Goal: Task Accomplishment & Management: Use online tool/utility

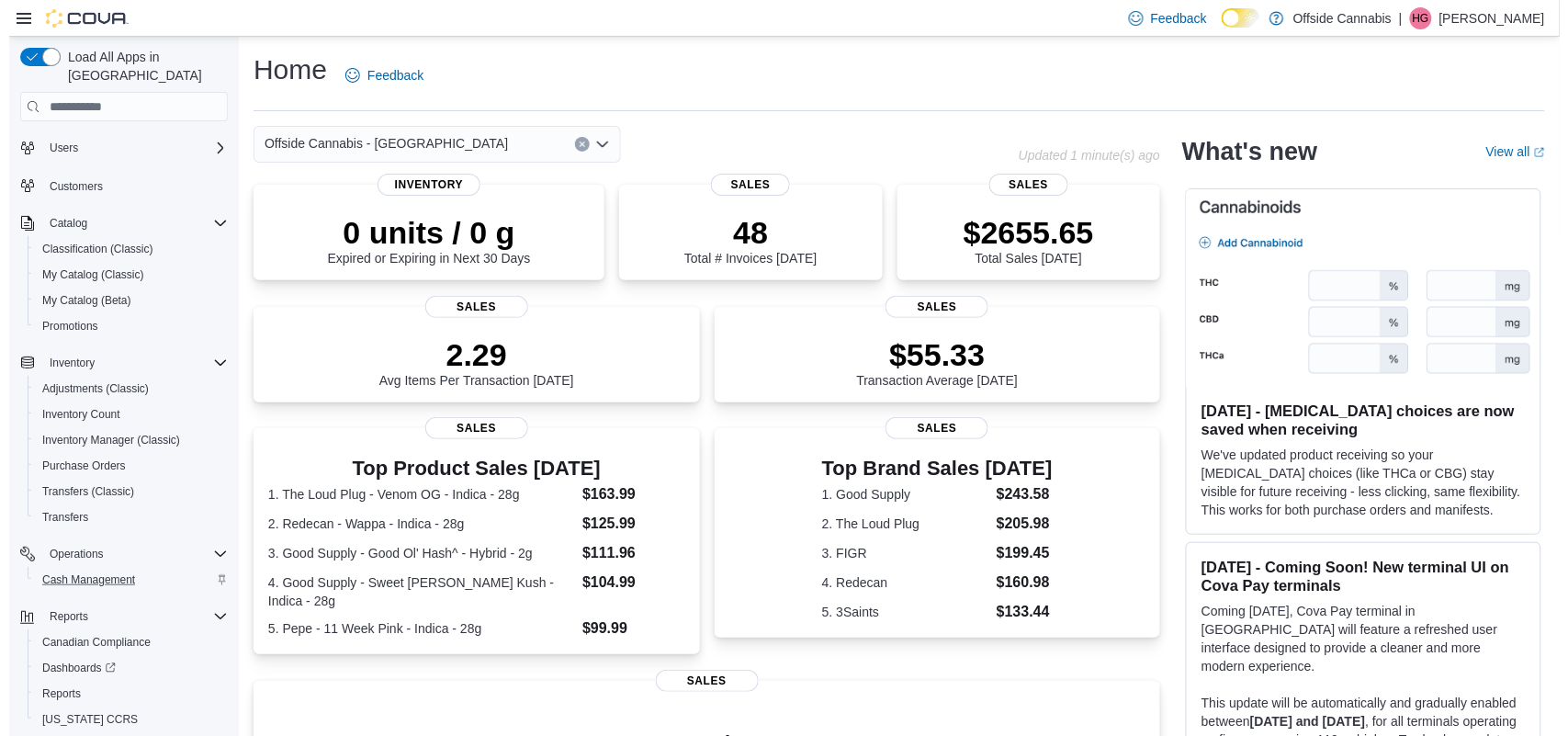
scroll to position [94, 0]
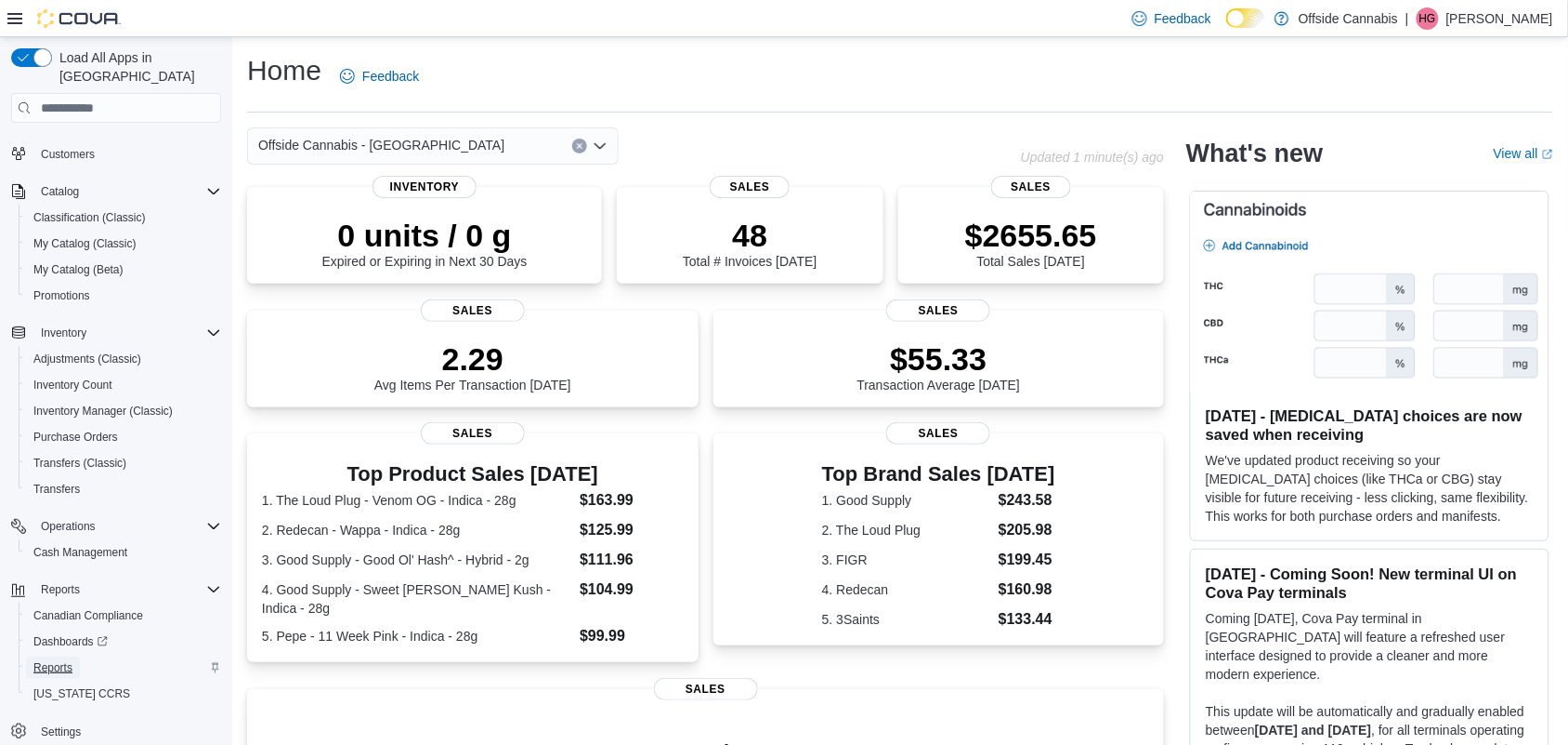
click at [51, 656] on span "Reports" at bounding box center [53, 667] width 39 height 22
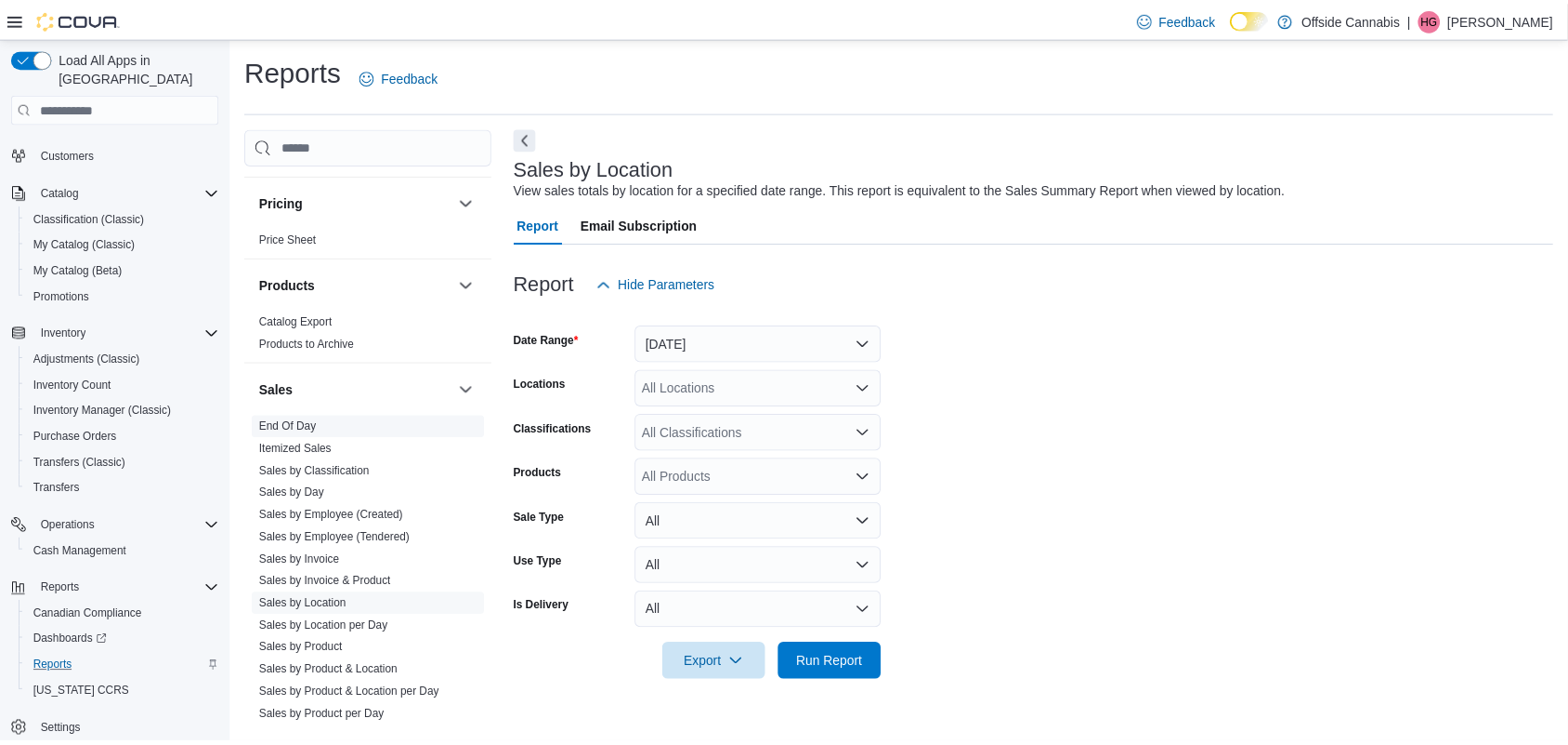
scroll to position [1046, 0]
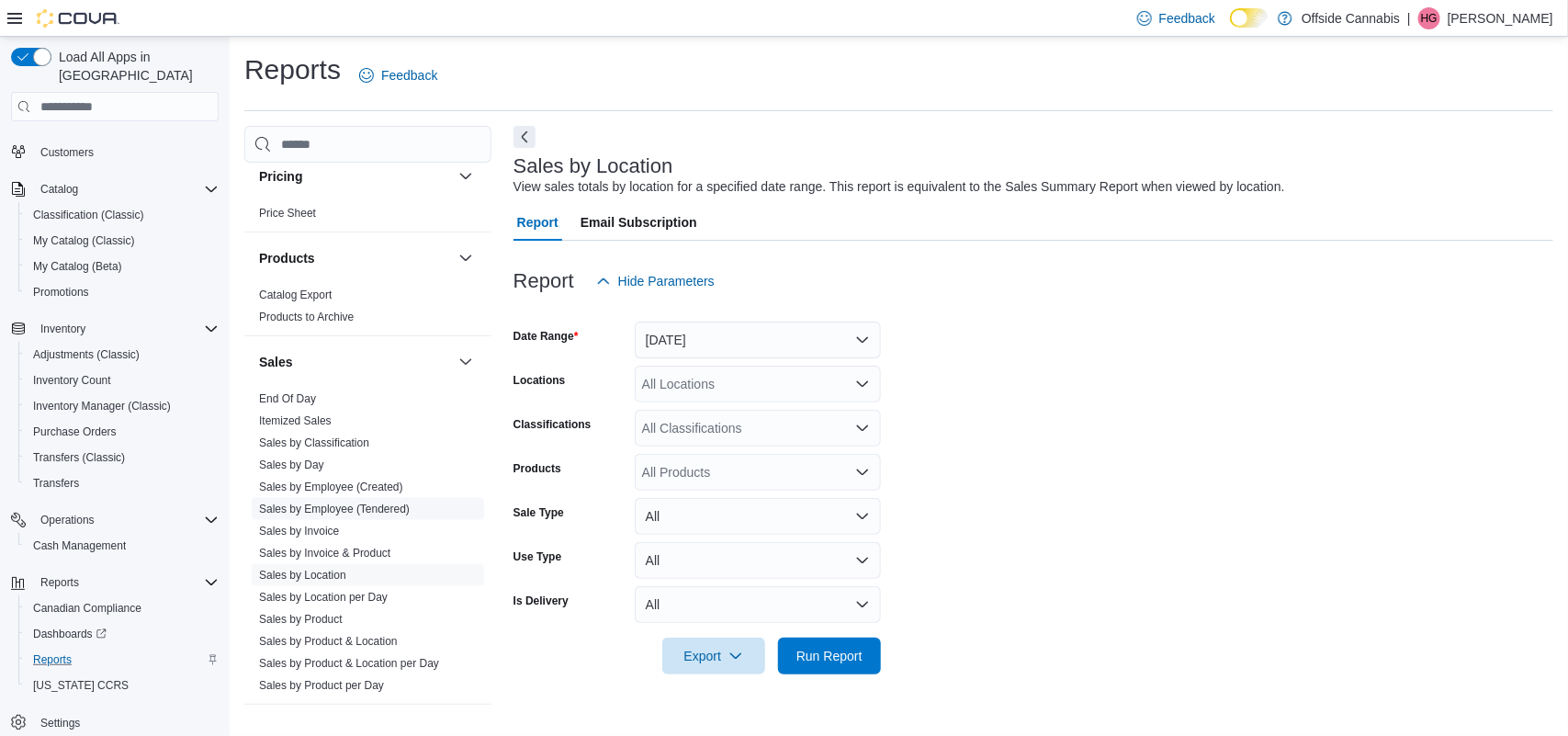
click at [332, 511] on link "Sales by Employee (Tendered)" at bounding box center [334, 509] width 150 height 13
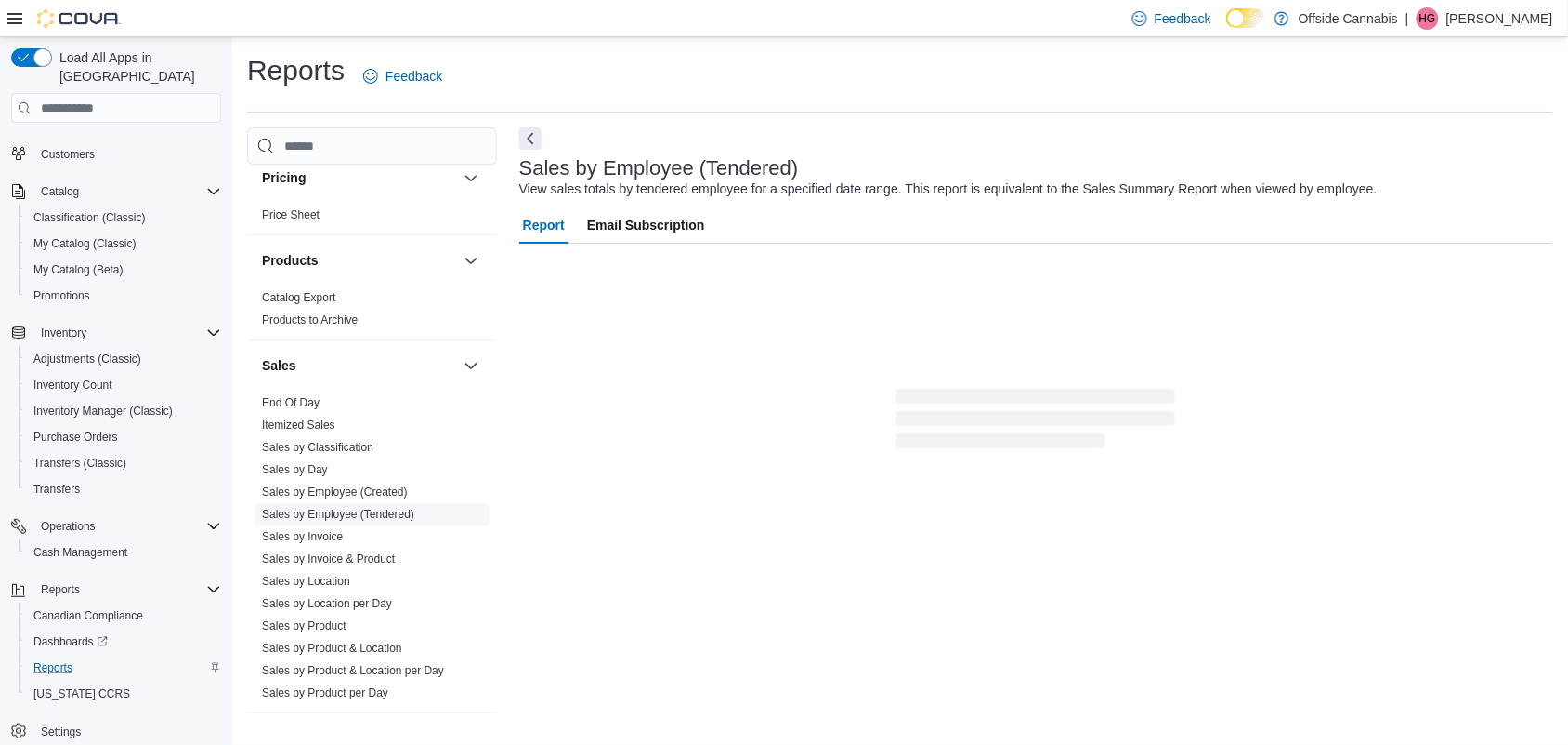
scroll to position [19, 0]
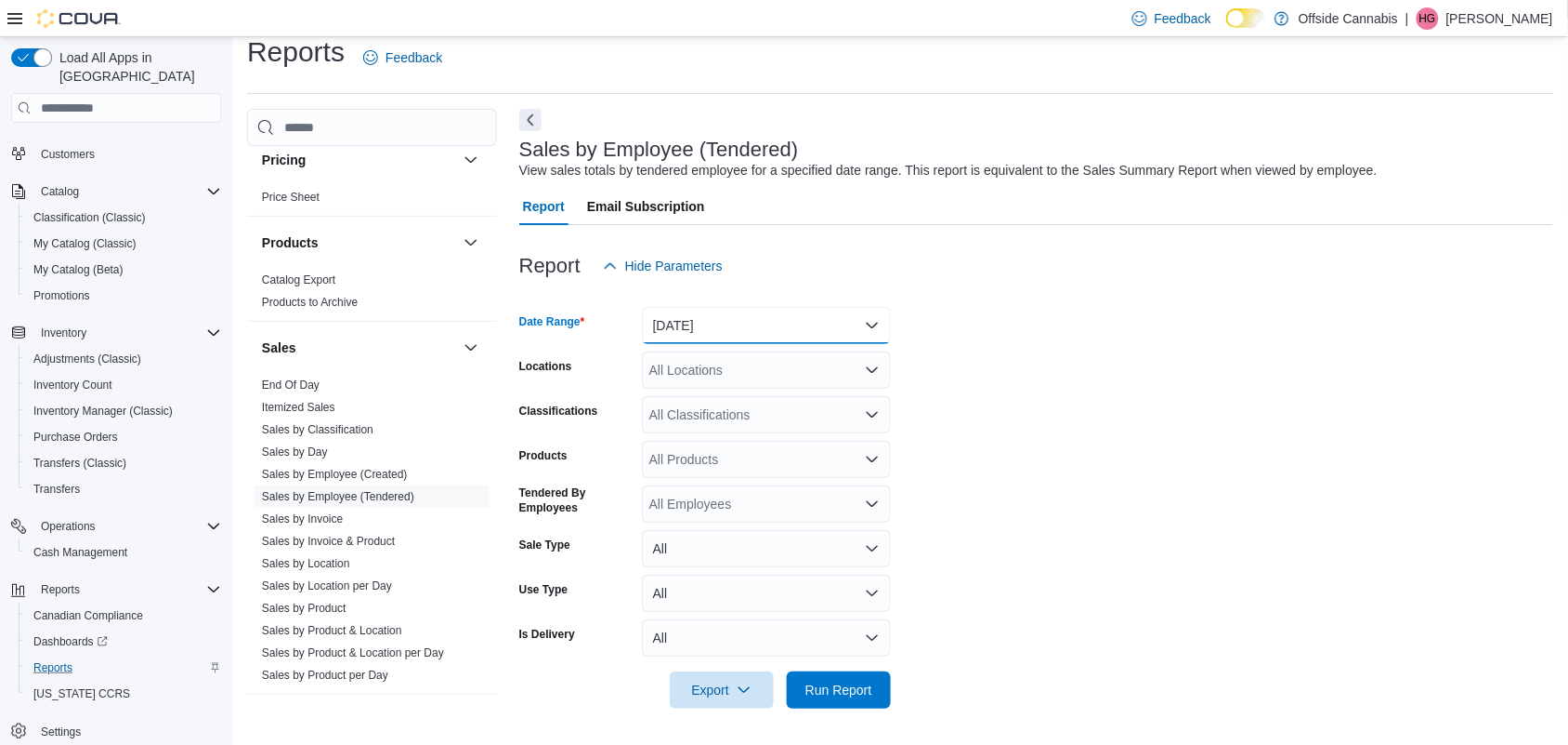
click at [806, 328] on button "[DATE]" at bounding box center [767, 326] width 249 height 37
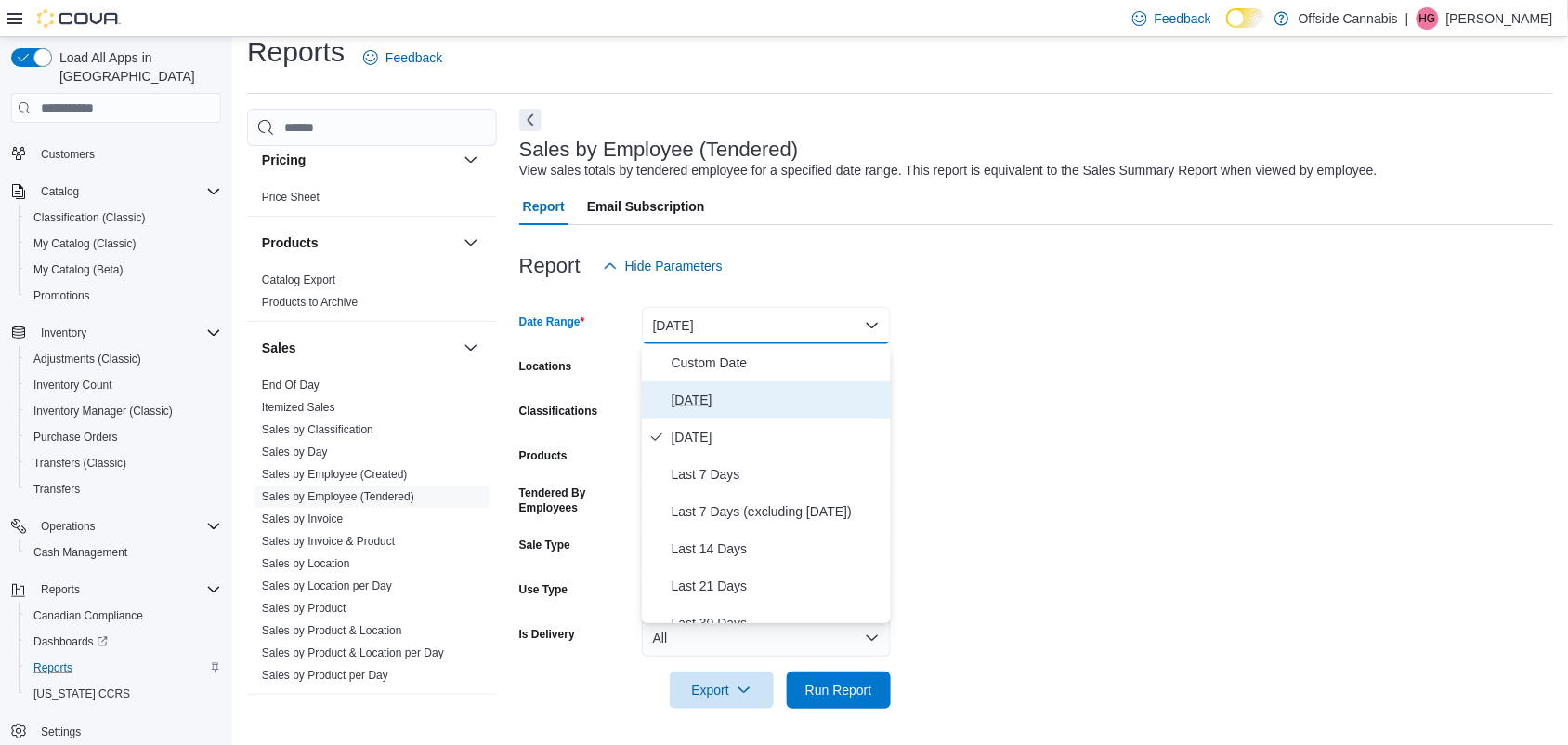
click at [720, 389] on span "[DATE]" at bounding box center [777, 400] width 211 height 22
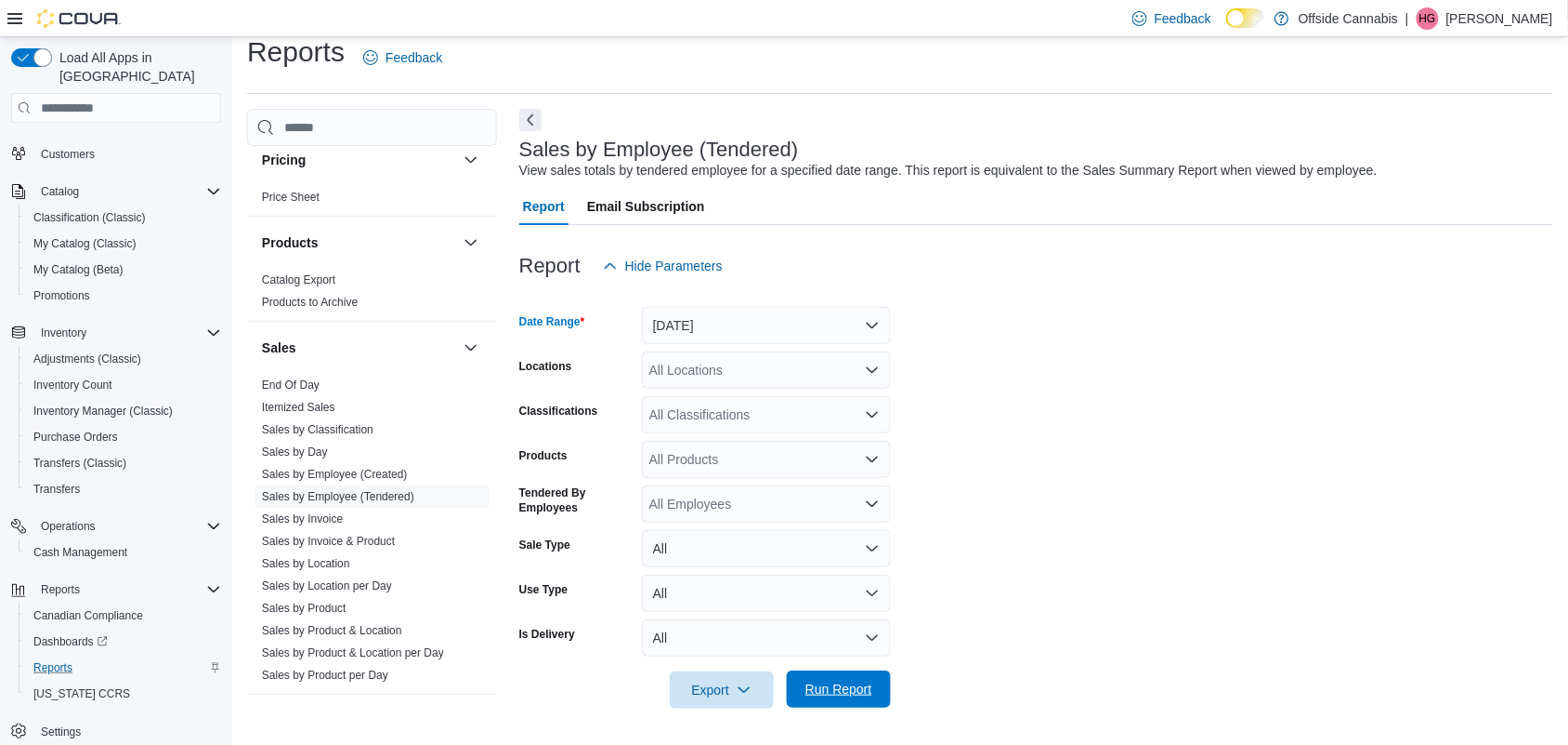
click at [851, 686] on span "Run Report" at bounding box center [839, 688] width 67 height 19
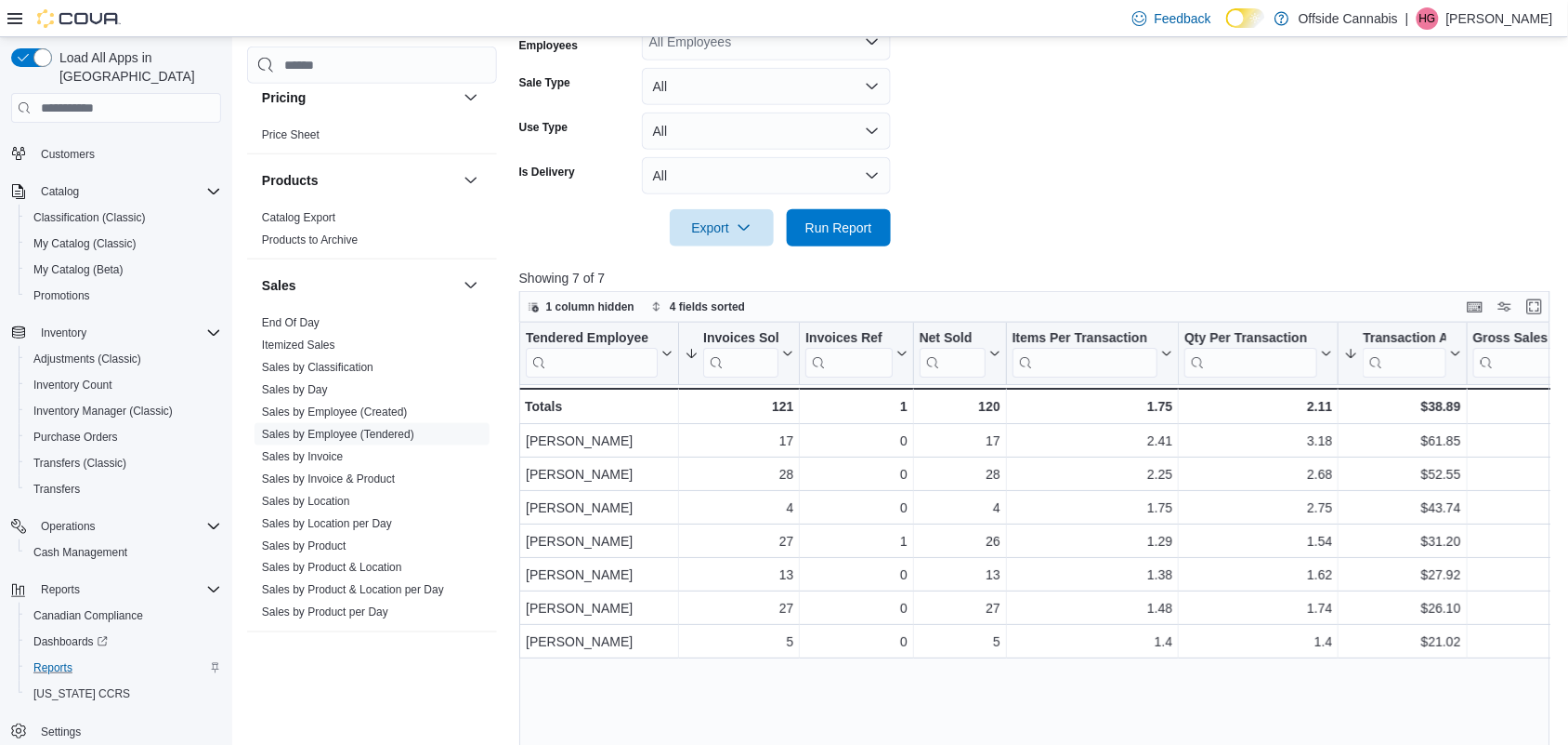
scroll to position [484, 0]
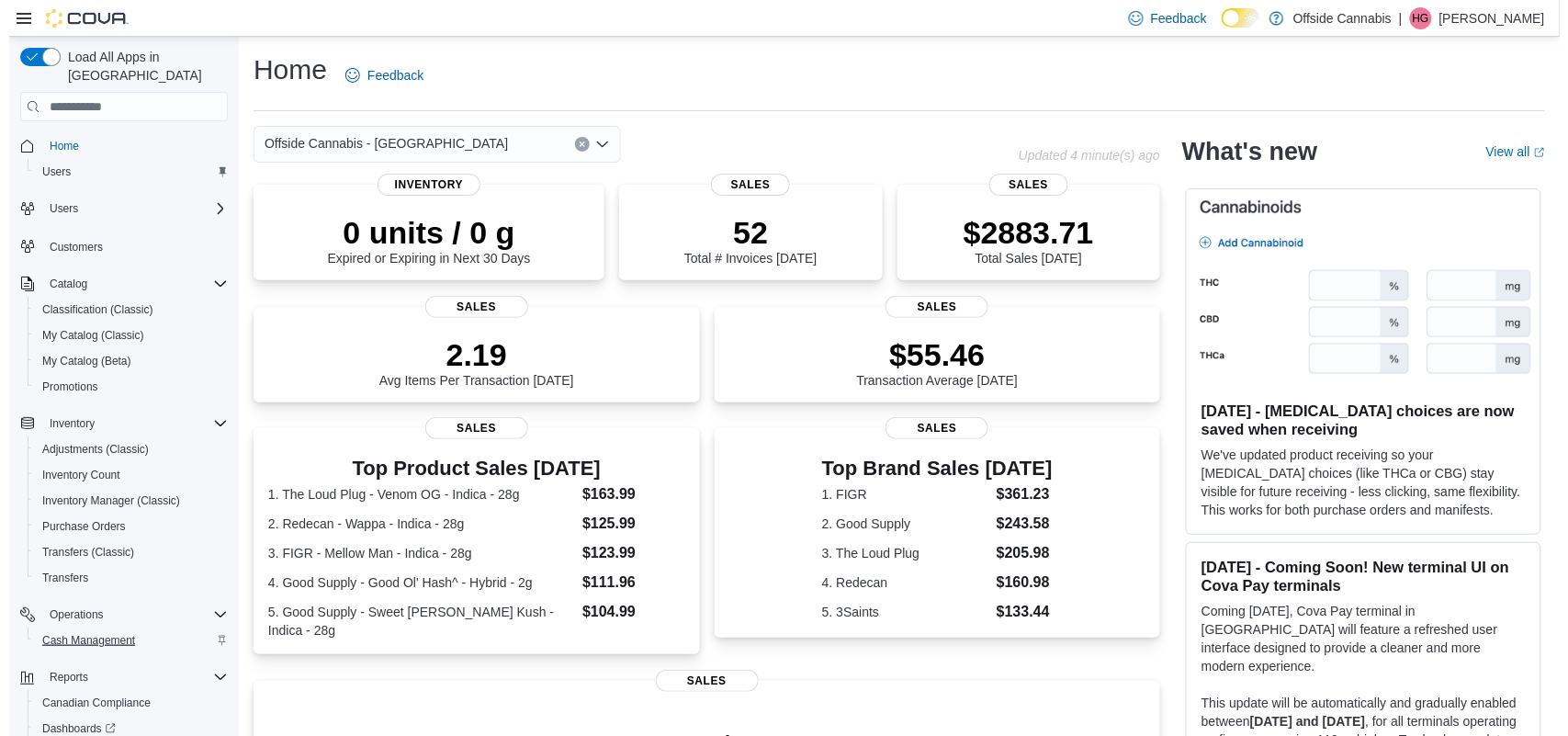
scroll to position [94, 0]
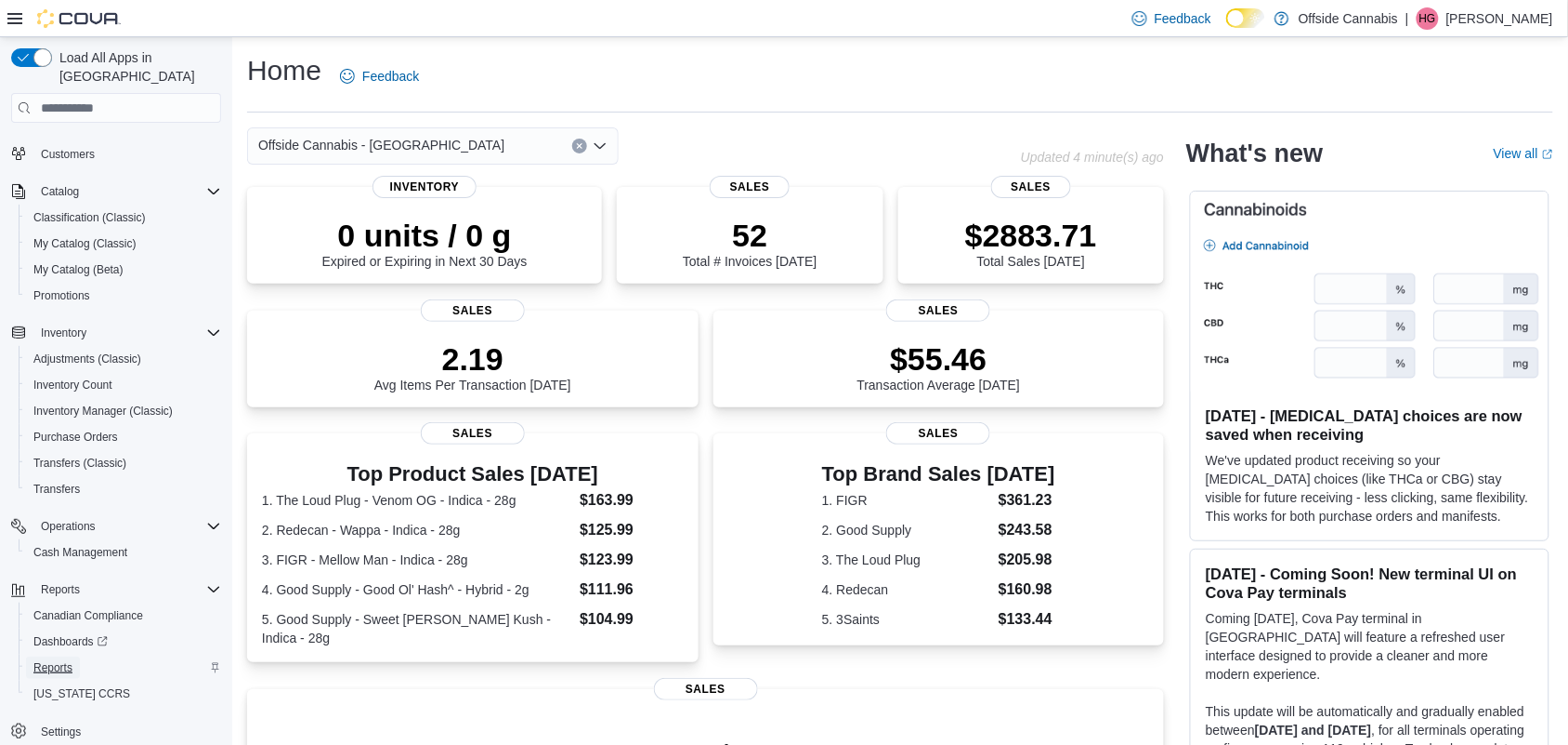
click at [66, 660] on span "Reports" at bounding box center [53, 667] width 39 height 15
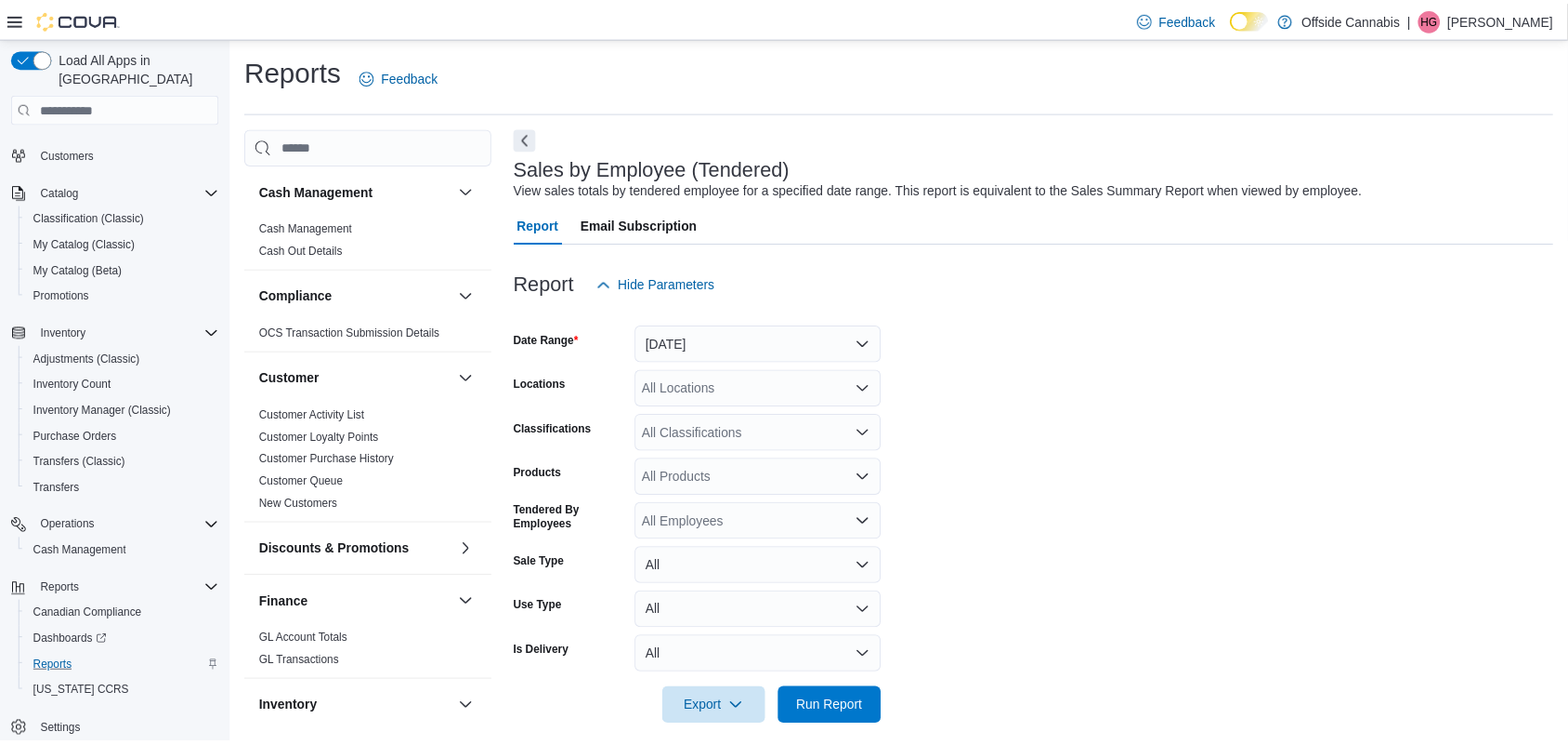
scroll to position [19, 0]
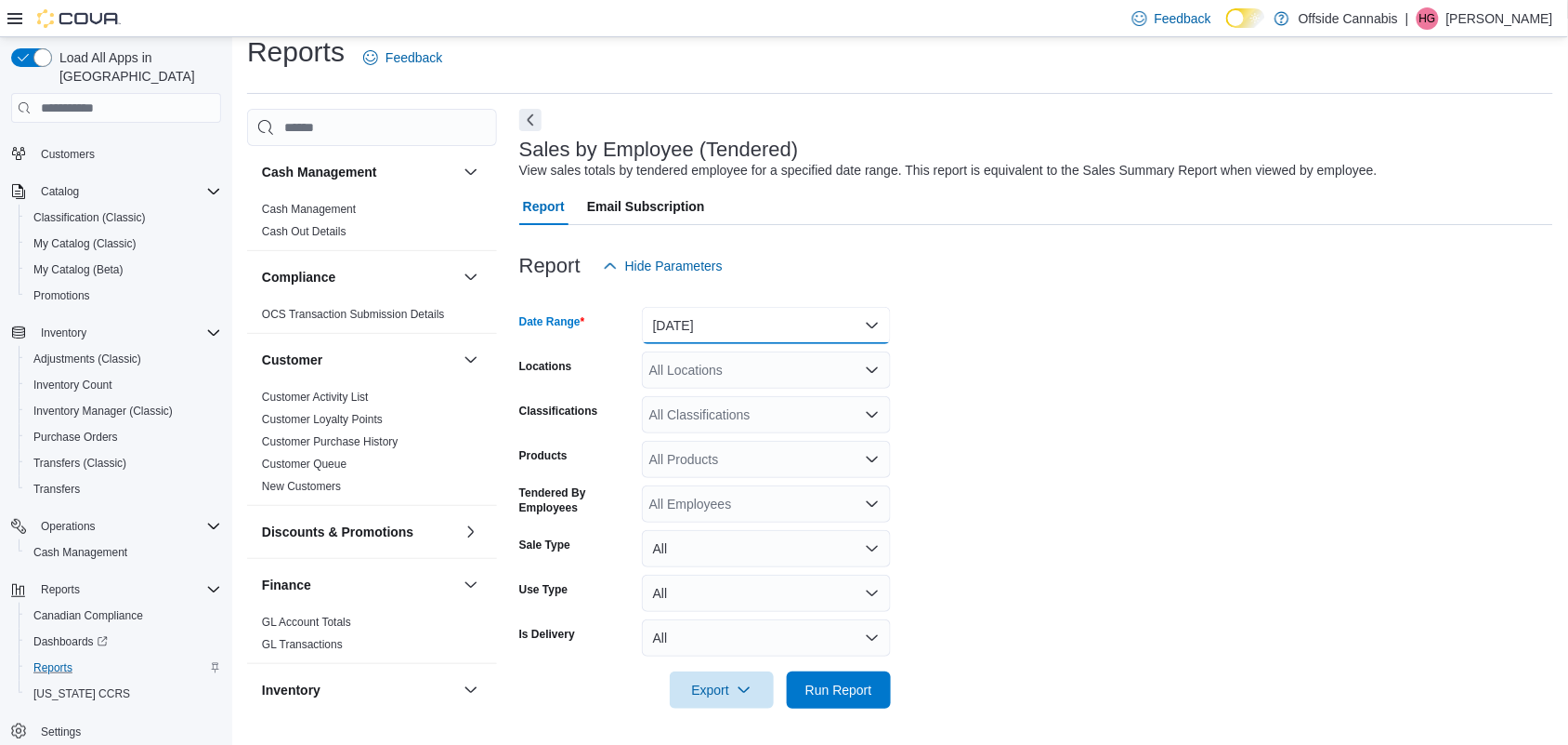
click at [746, 328] on button "[DATE]" at bounding box center [767, 326] width 249 height 37
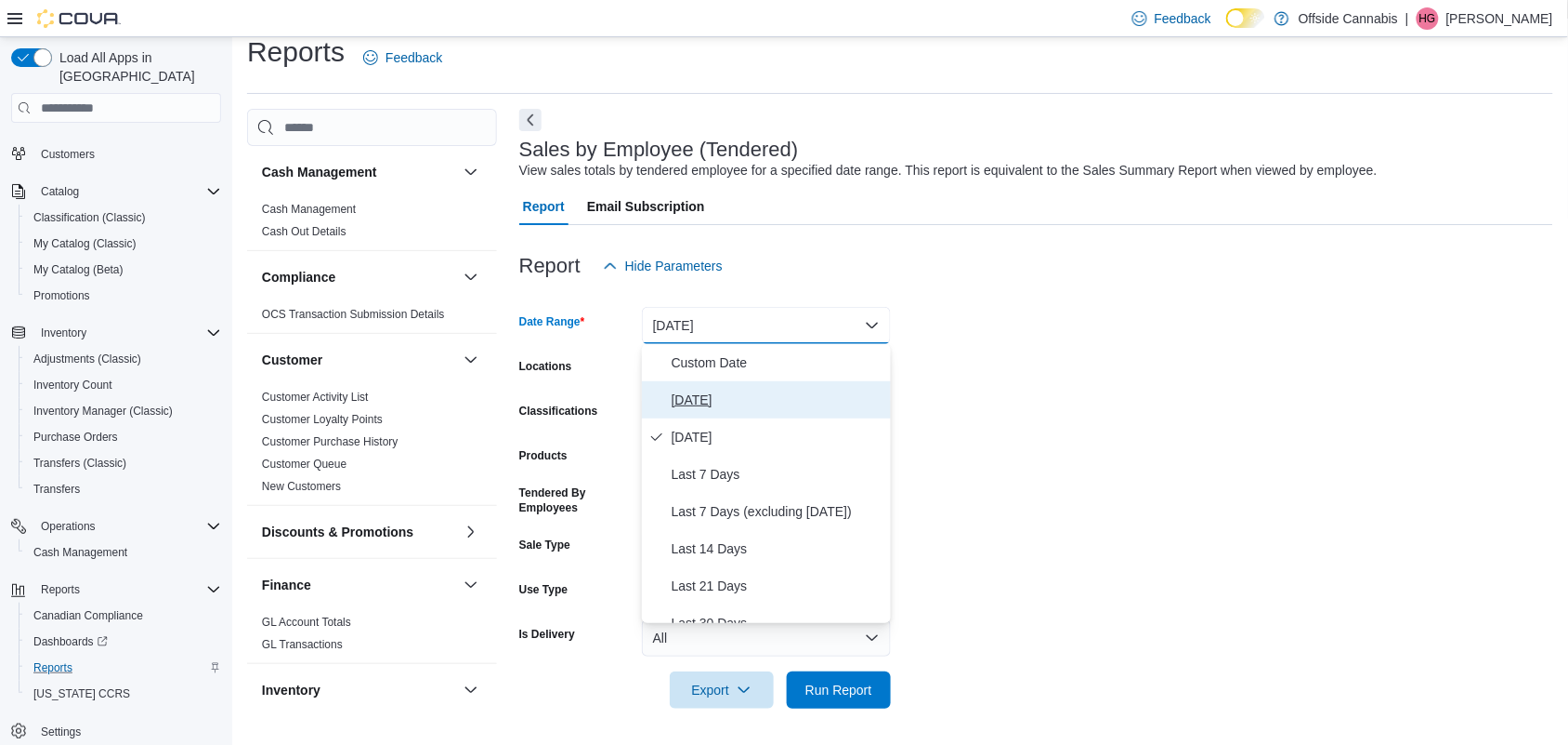
click at [711, 397] on span "[DATE]" at bounding box center [777, 400] width 211 height 22
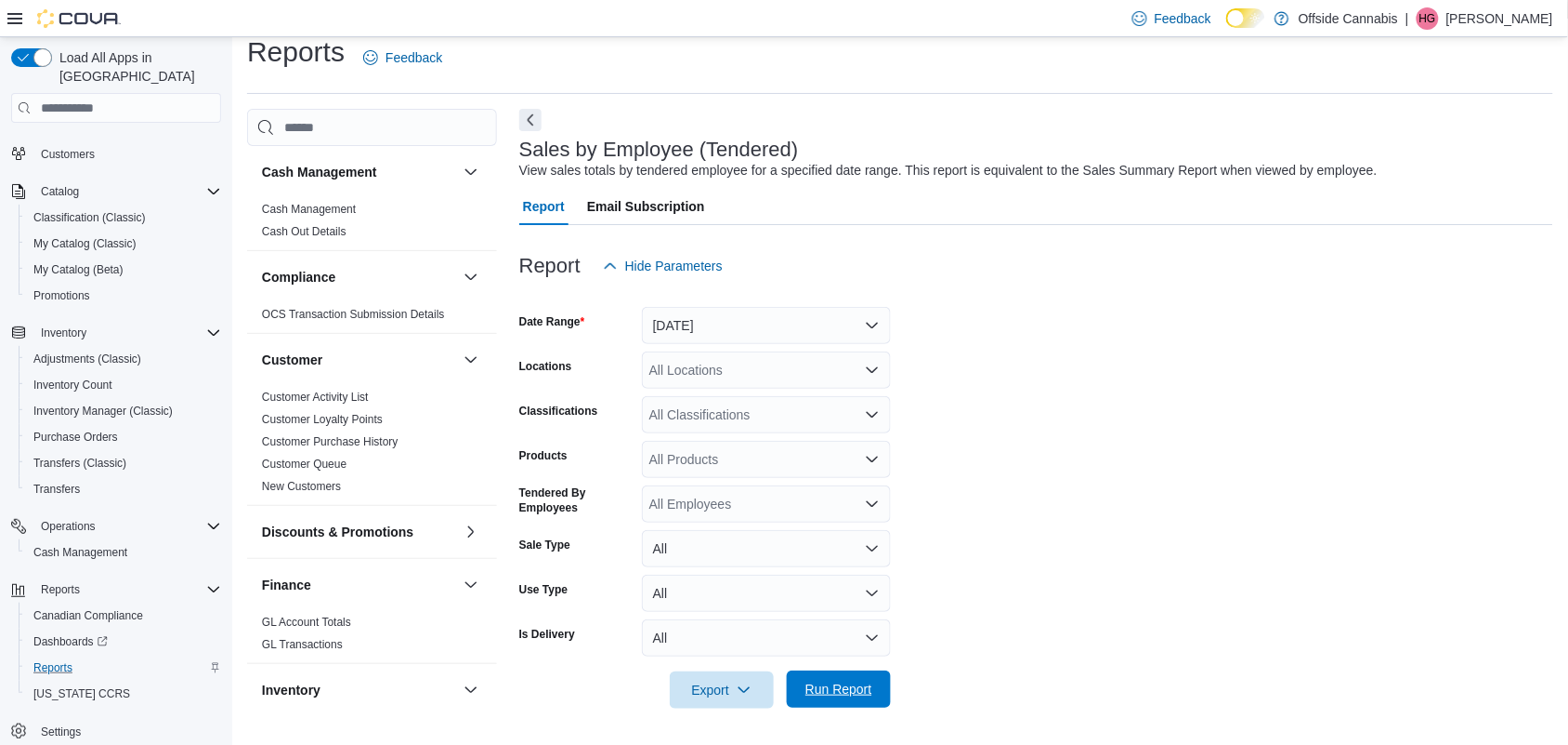
click at [856, 680] on span "Run Report" at bounding box center [839, 688] width 82 height 37
